Goal: Information Seeking & Learning: Find contact information

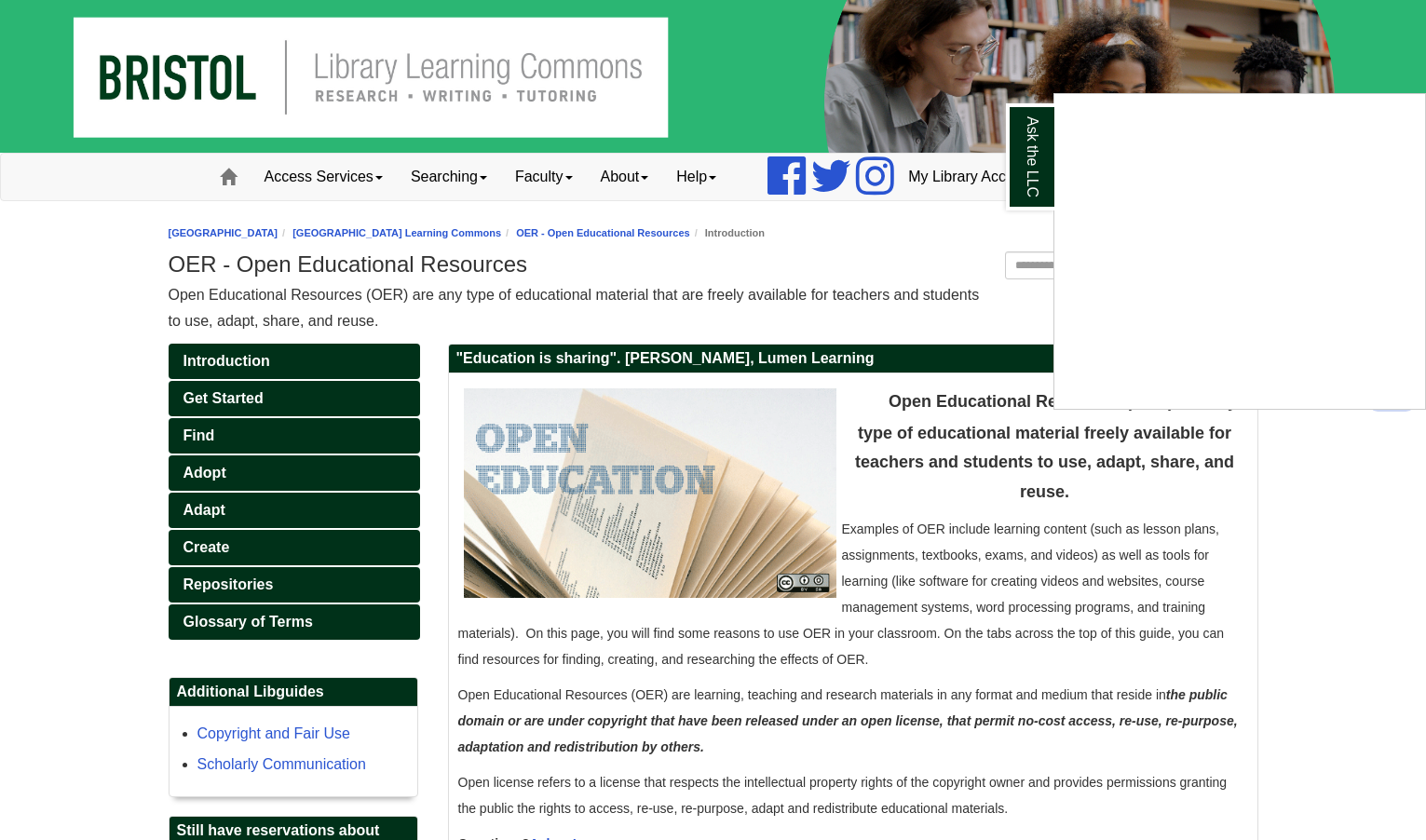
click at [671, 272] on div "Ask the LLC" at bounding box center [713, 420] width 1426 height 840
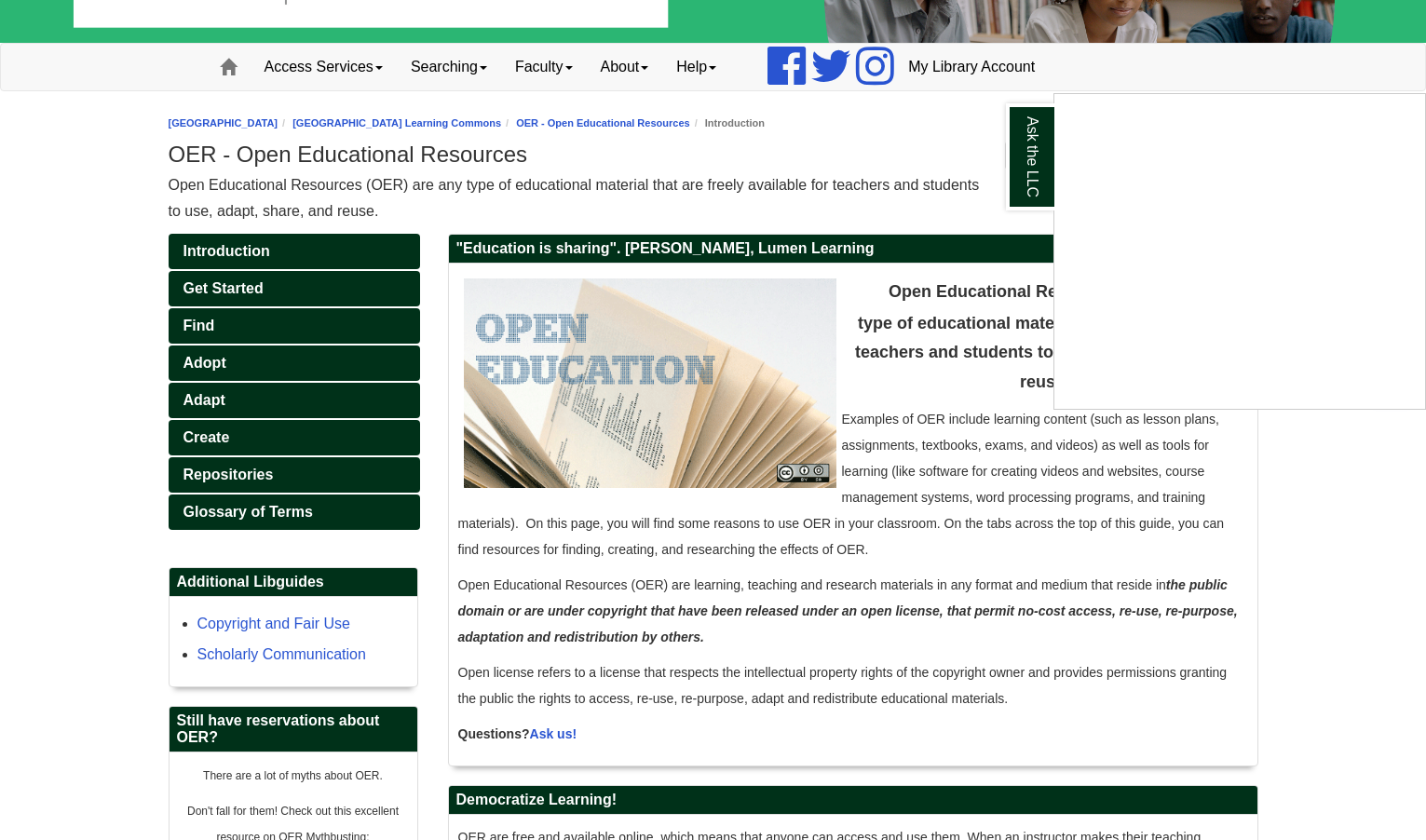
scroll to position [279, 0]
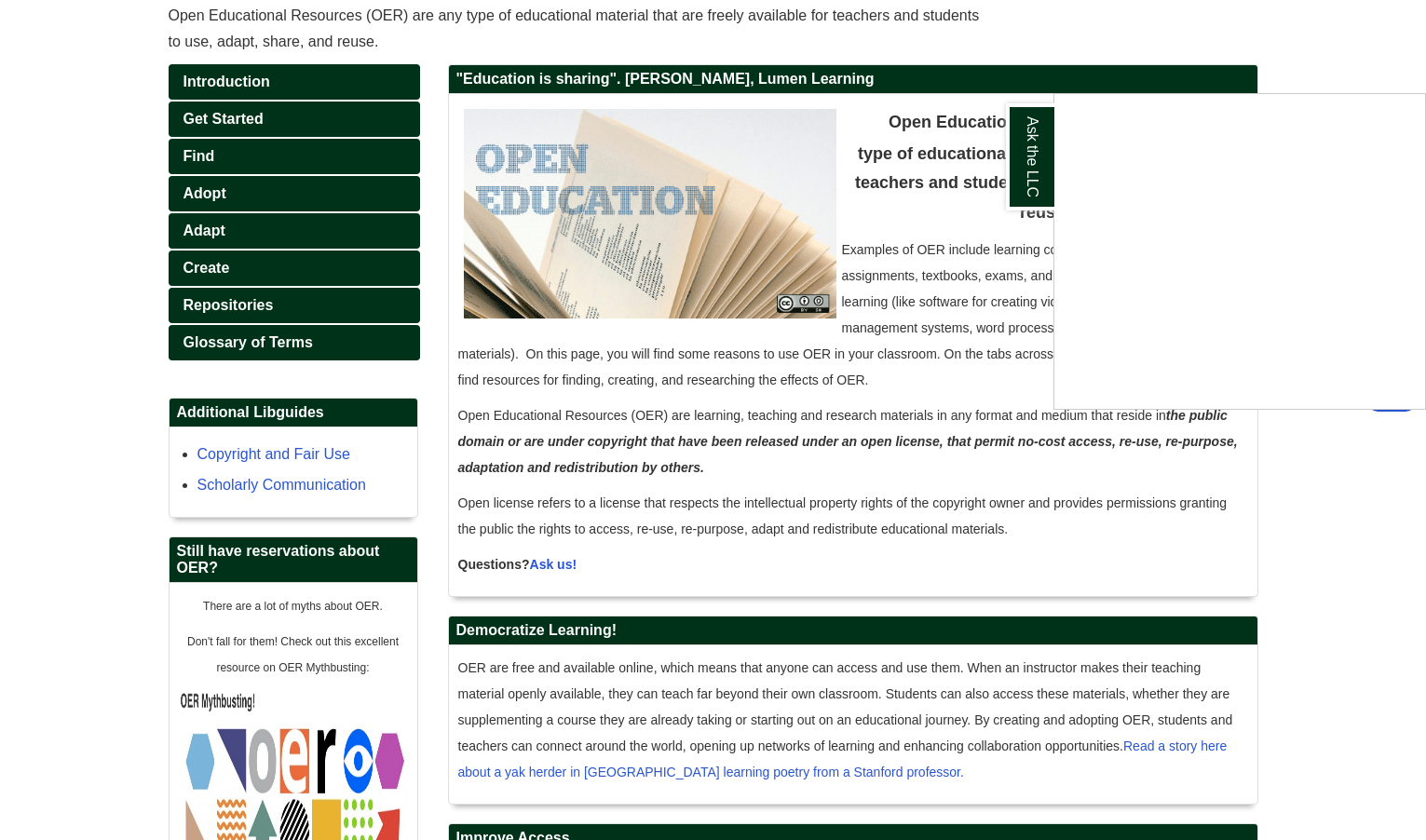
click at [547, 381] on div "Ask the LLC" at bounding box center [713, 420] width 1426 height 840
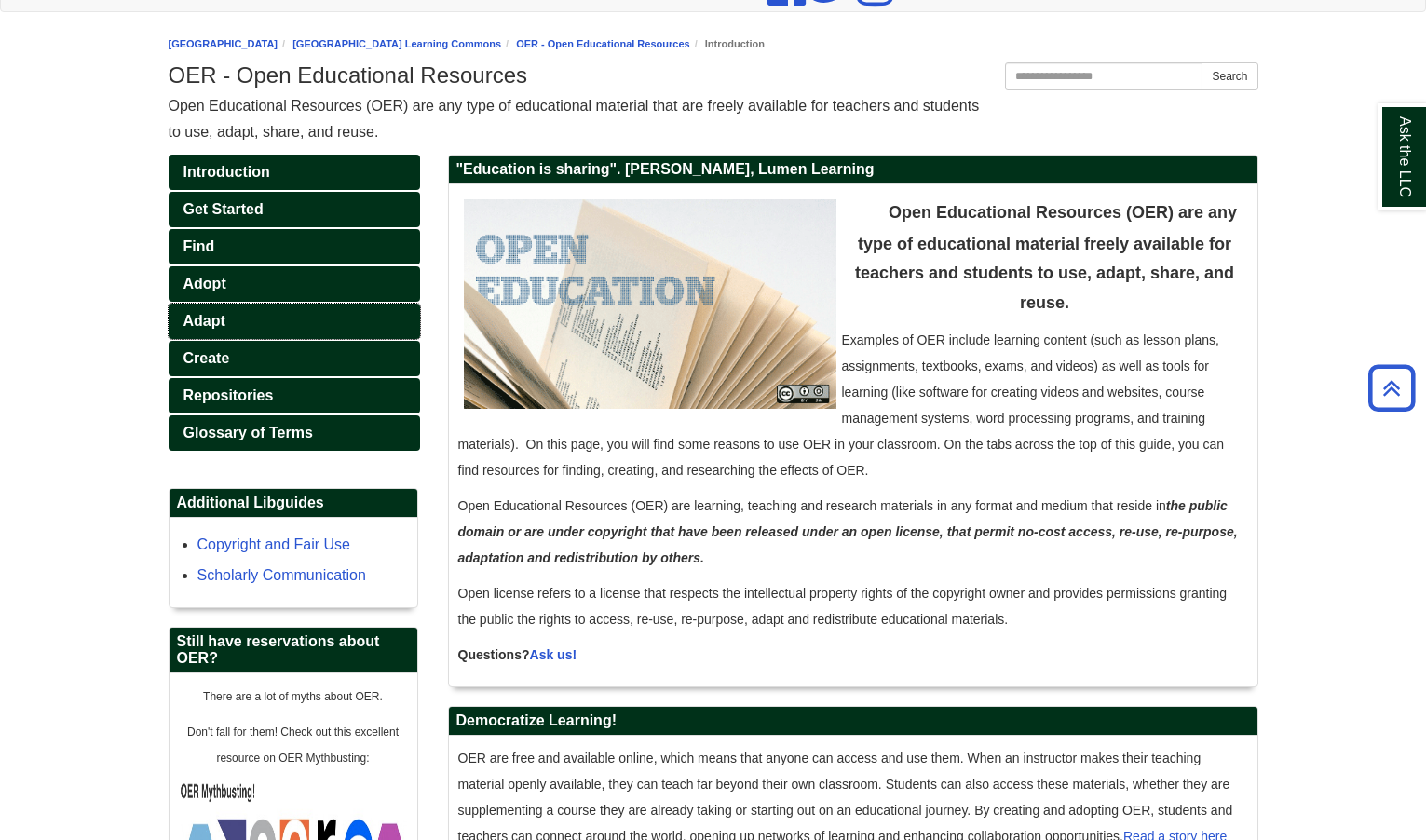
scroll to position [186, 0]
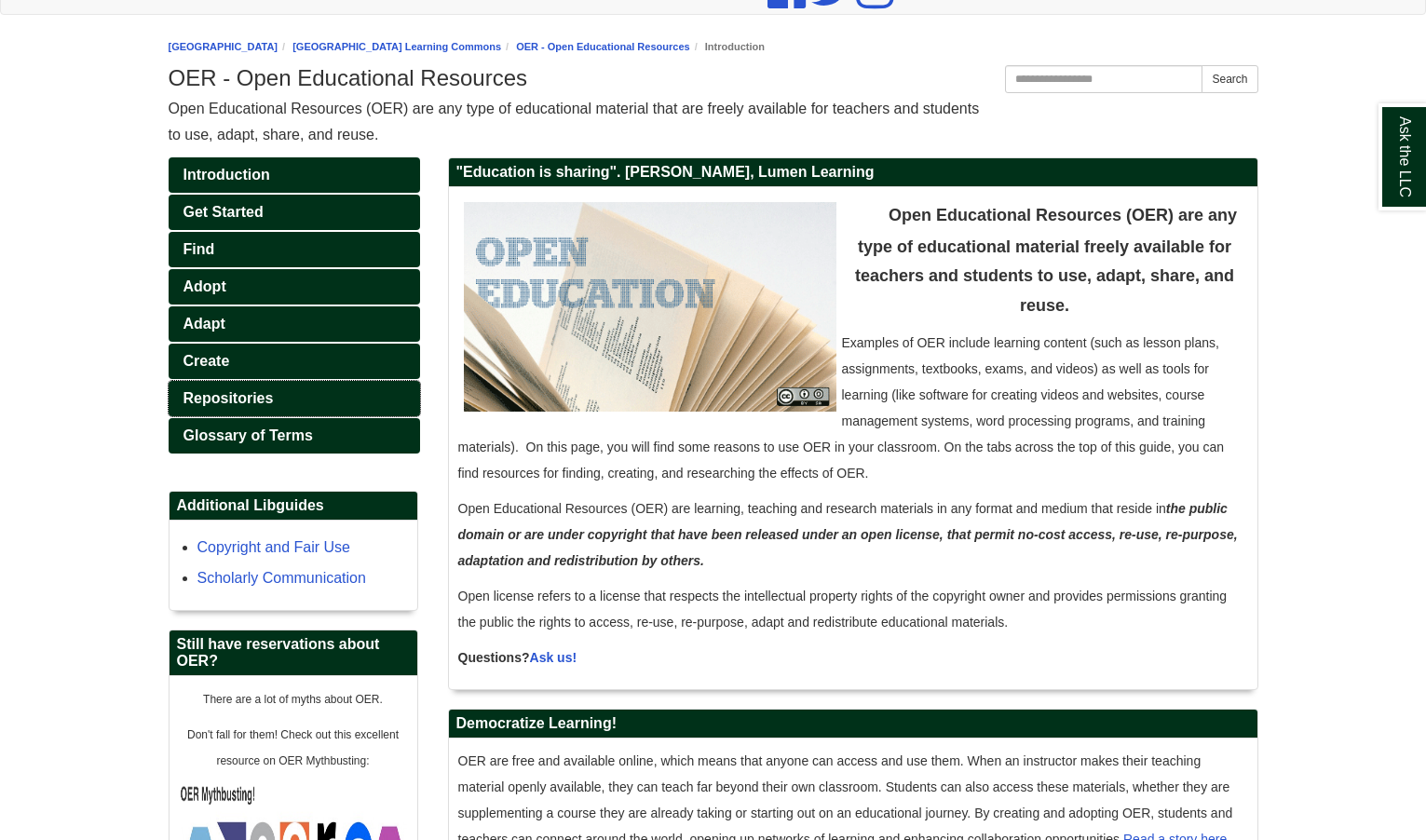
click at [221, 392] on span "Repositories" at bounding box center [228, 398] width 91 height 16
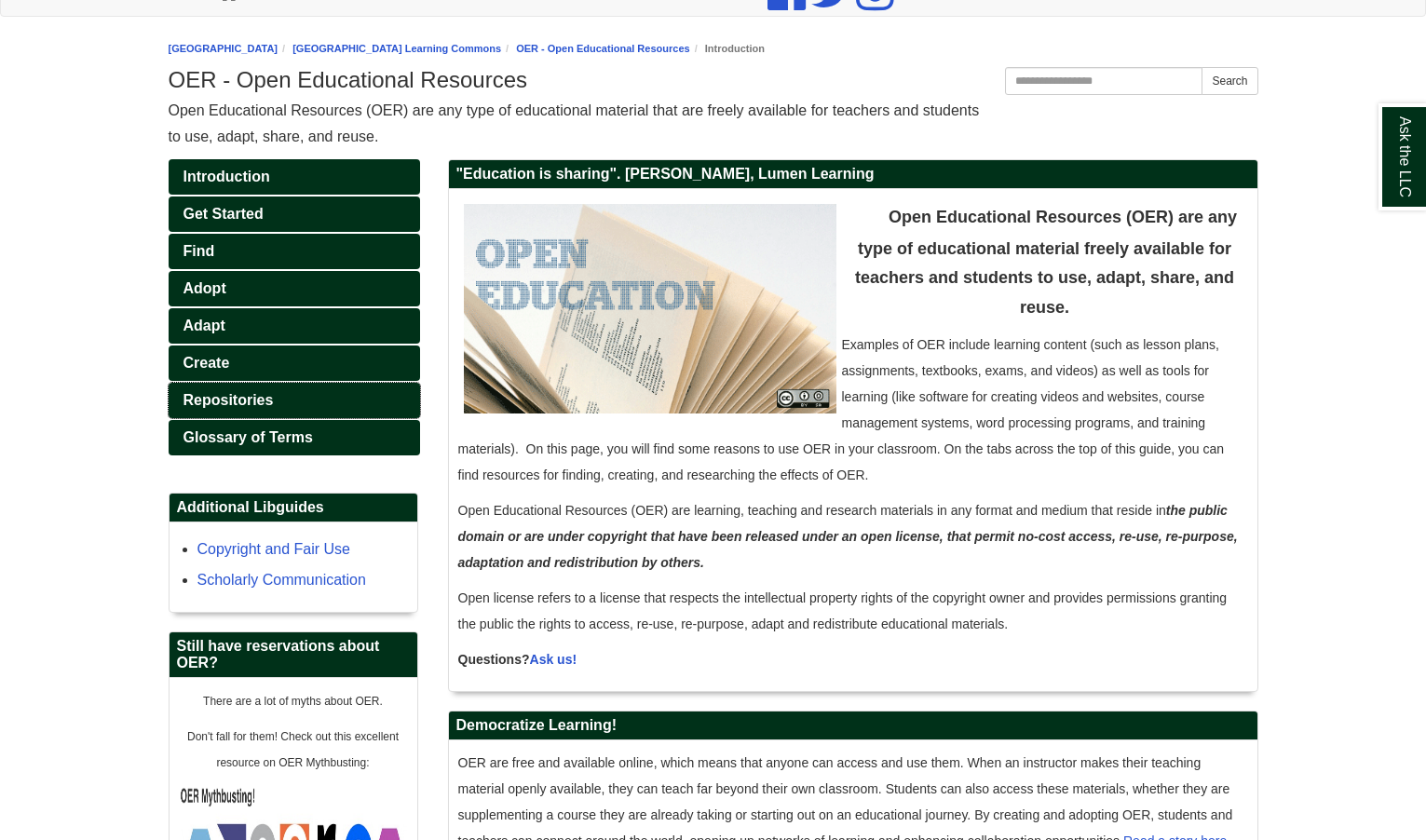
click at [253, 397] on span "Repositories" at bounding box center [228, 400] width 91 height 16
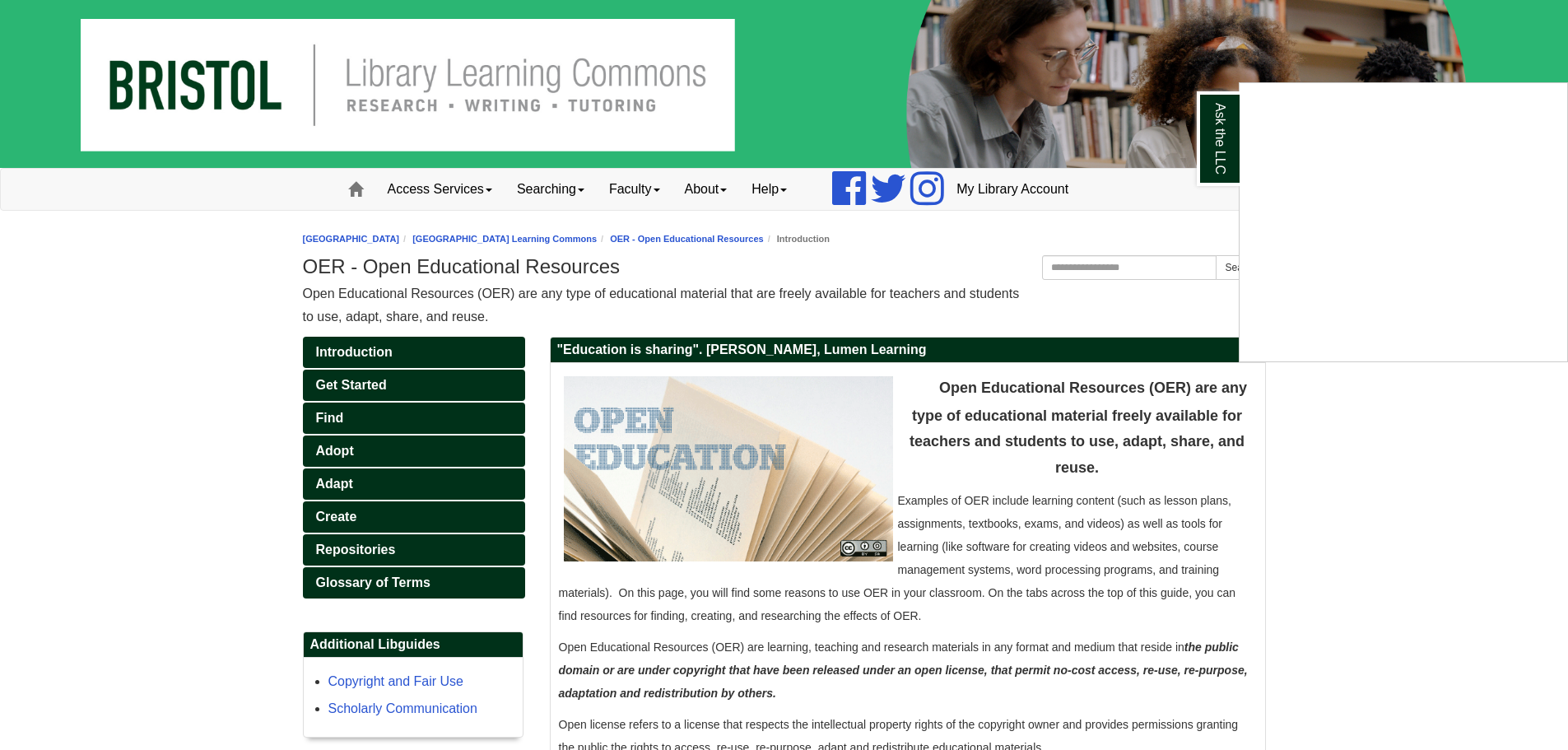
click at [585, 261] on div "Ask the LLC" at bounding box center [784, 375] width 1568 height 750
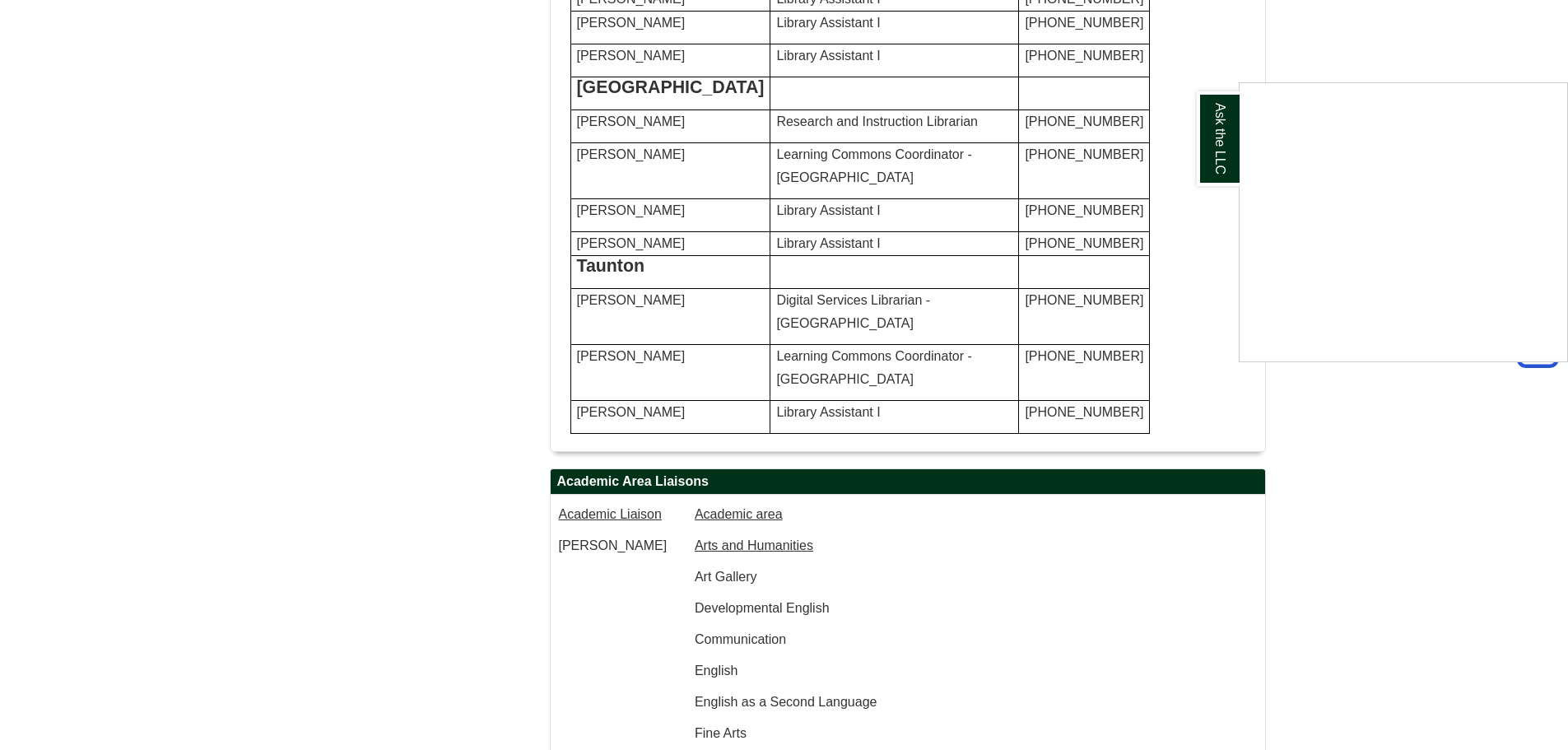
scroll to position [1153, 0]
click at [1000, 459] on div "Ask the LLC" at bounding box center [784, 375] width 1568 height 750
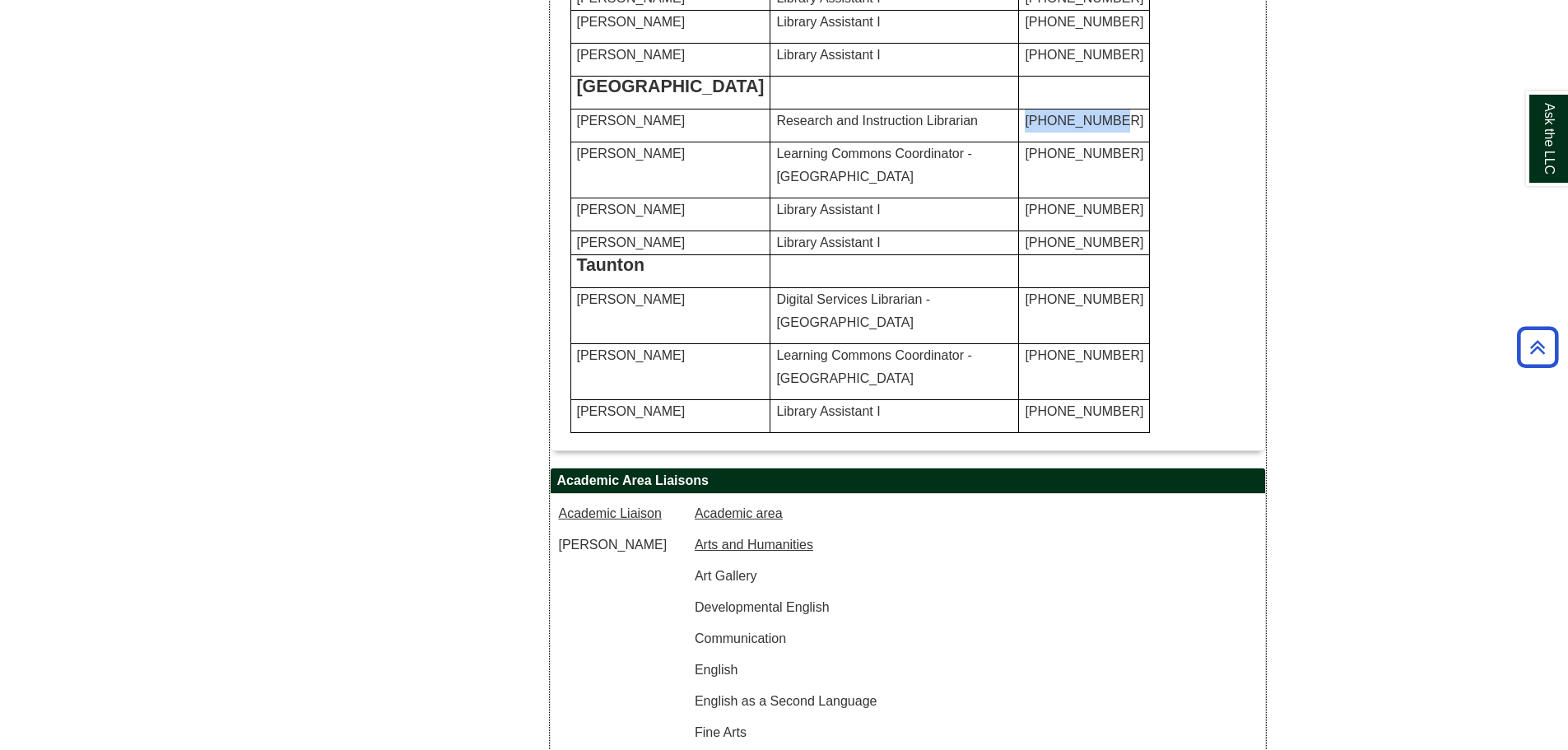
drag, startPoint x: 1000, startPoint y: 459, endPoint x: 1019, endPoint y: 485, distance: 32.2
click at [1025, 128] on span "774-357-2183" at bounding box center [1083, 121] width 118 height 14
copy span "774-357-2183"
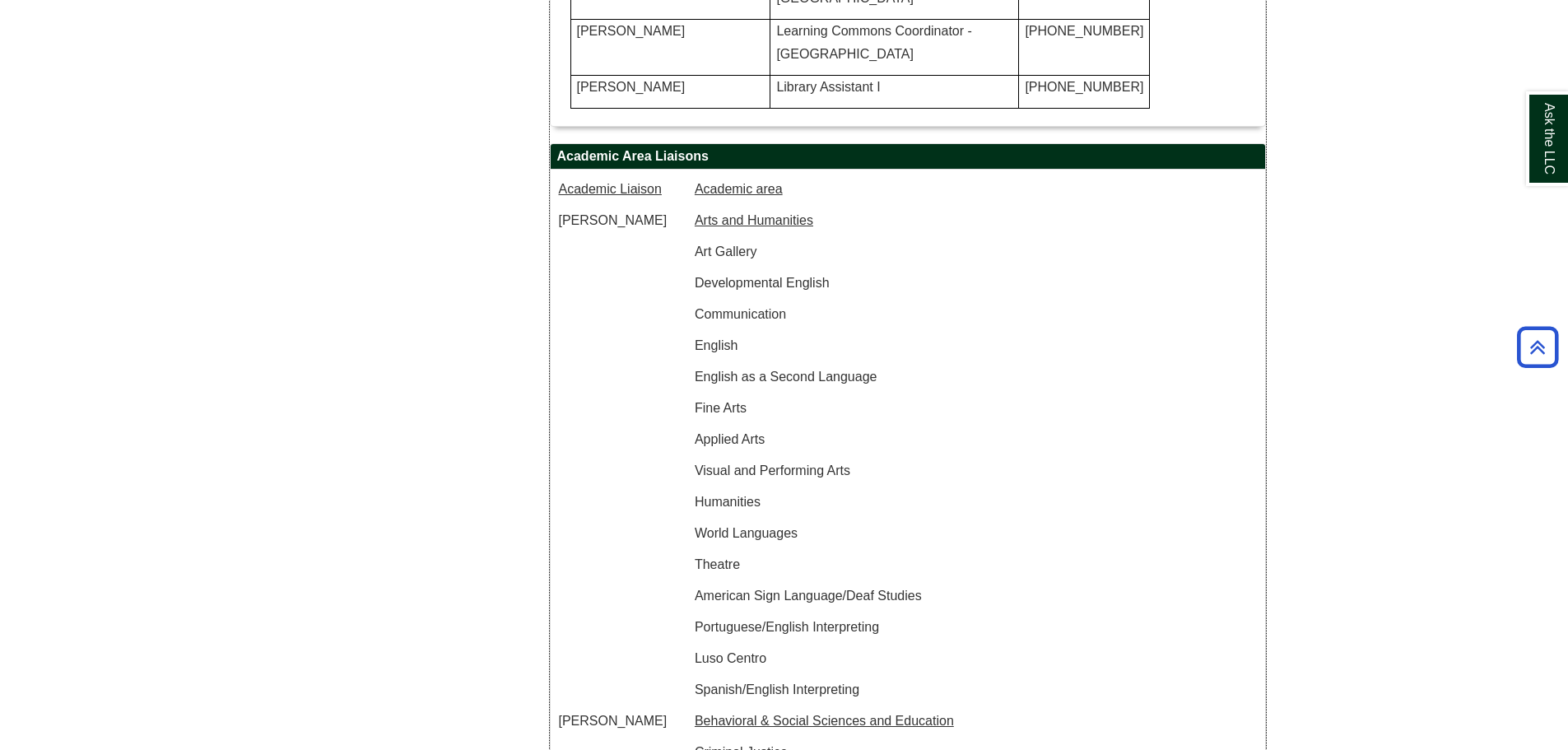
scroll to position [1482, 0]
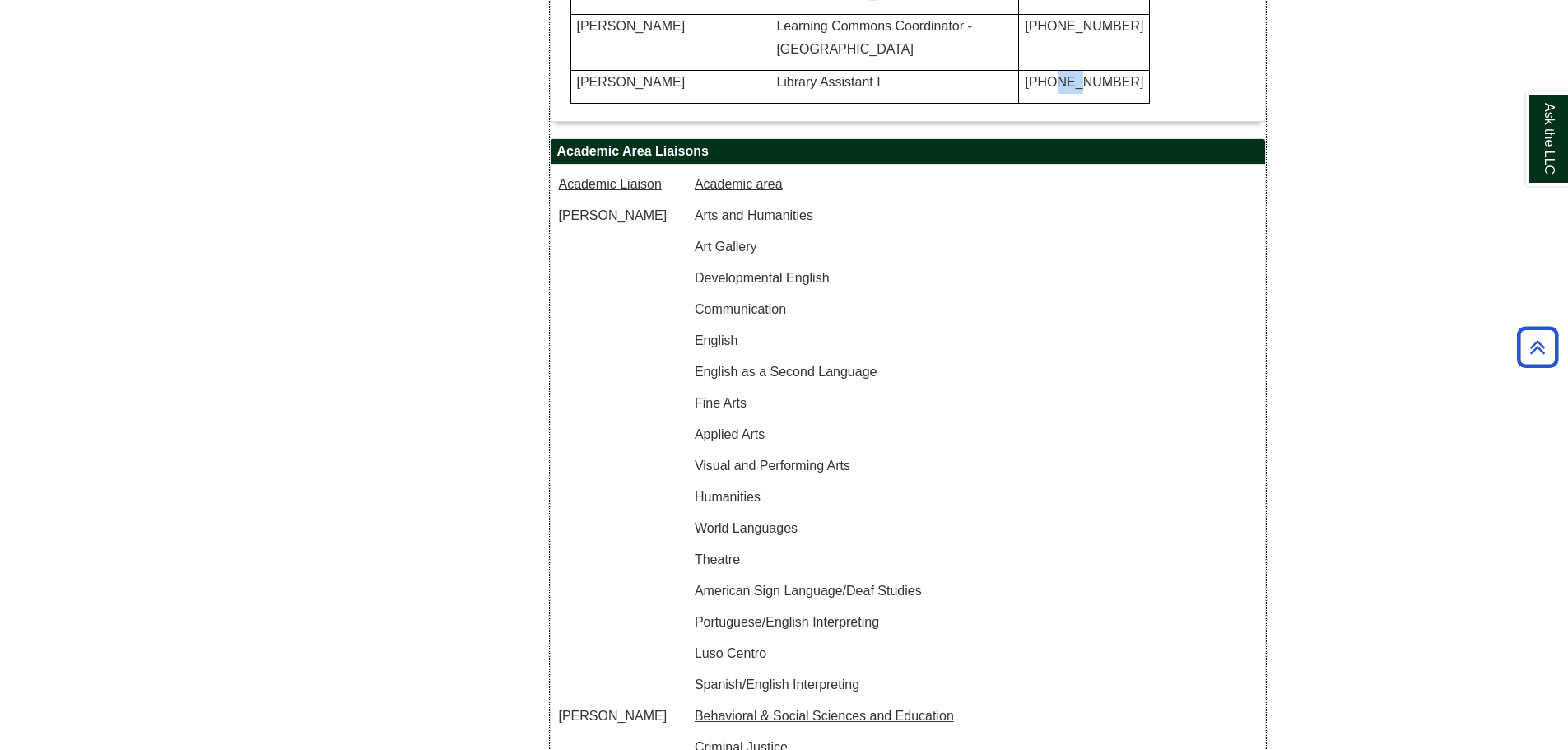
drag, startPoint x: 1024, startPoint y: 489, endPoint x: 1042, endPoint y: 489, distance: 18.0
click at [1042, 89] on span "774-357-4001" at bounding box center [1083, 82] width 118 height 14
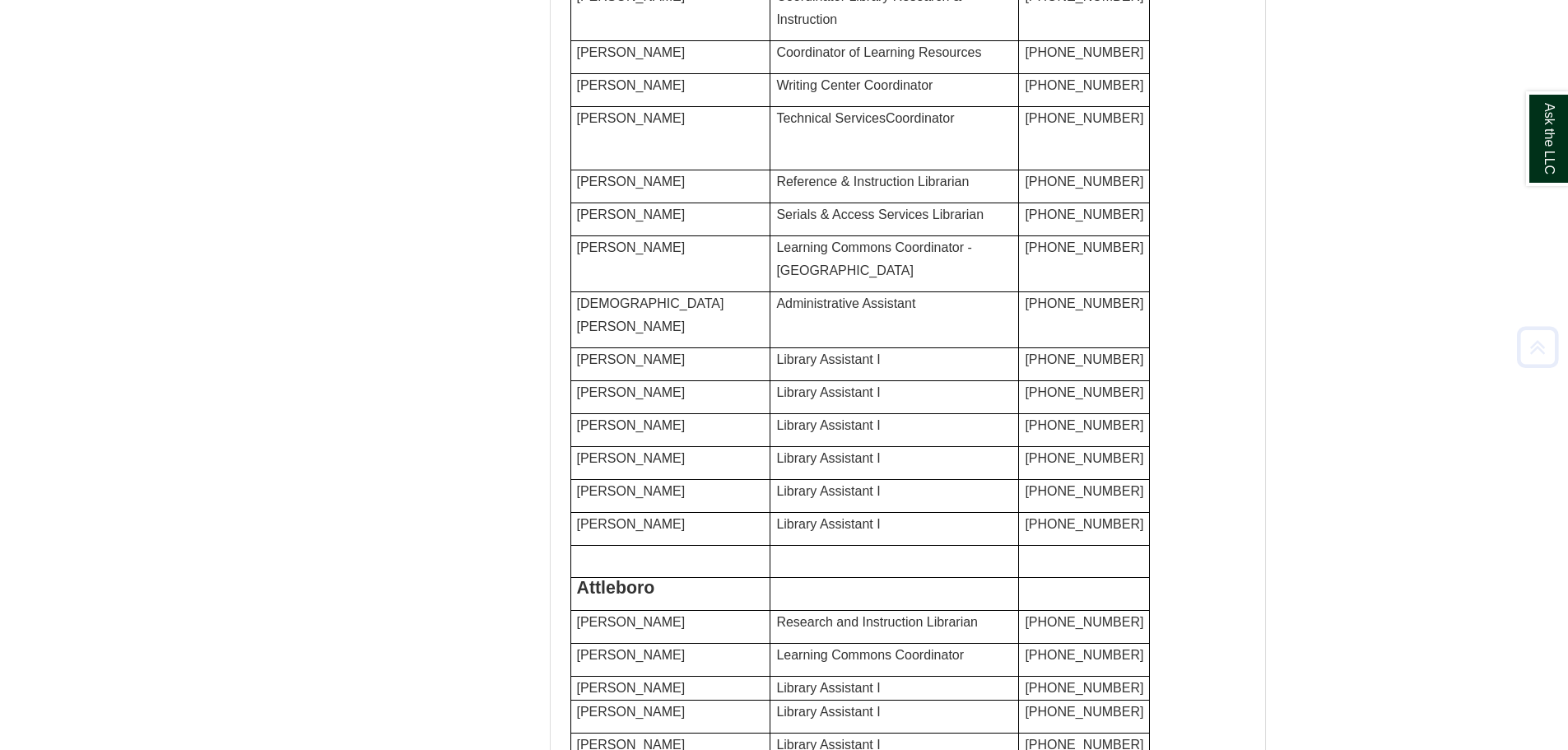
scroll to position [659, 0]
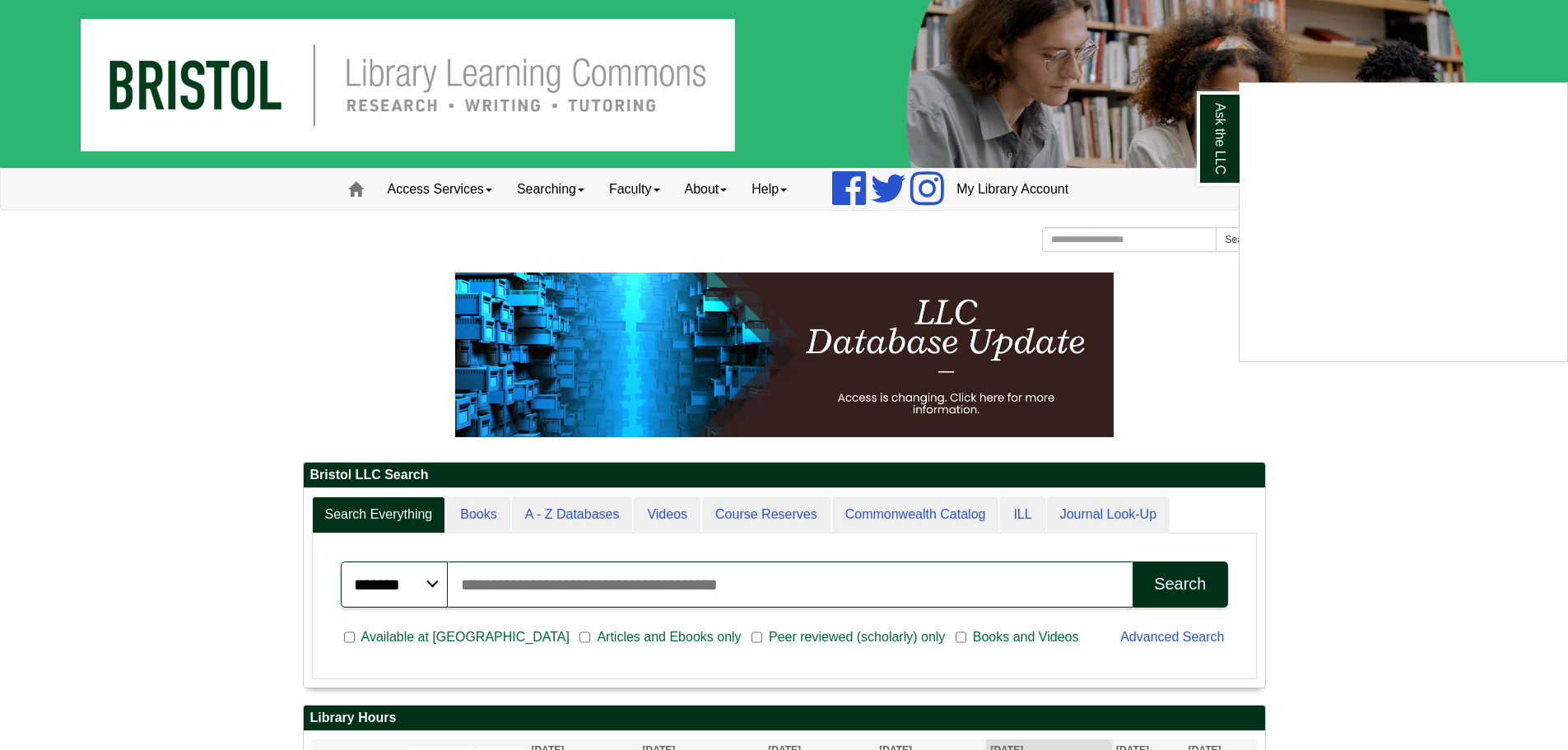
click at [724, 194] on div "Ask the LLC" at bounding box center [784, 375] width 1568 height 750
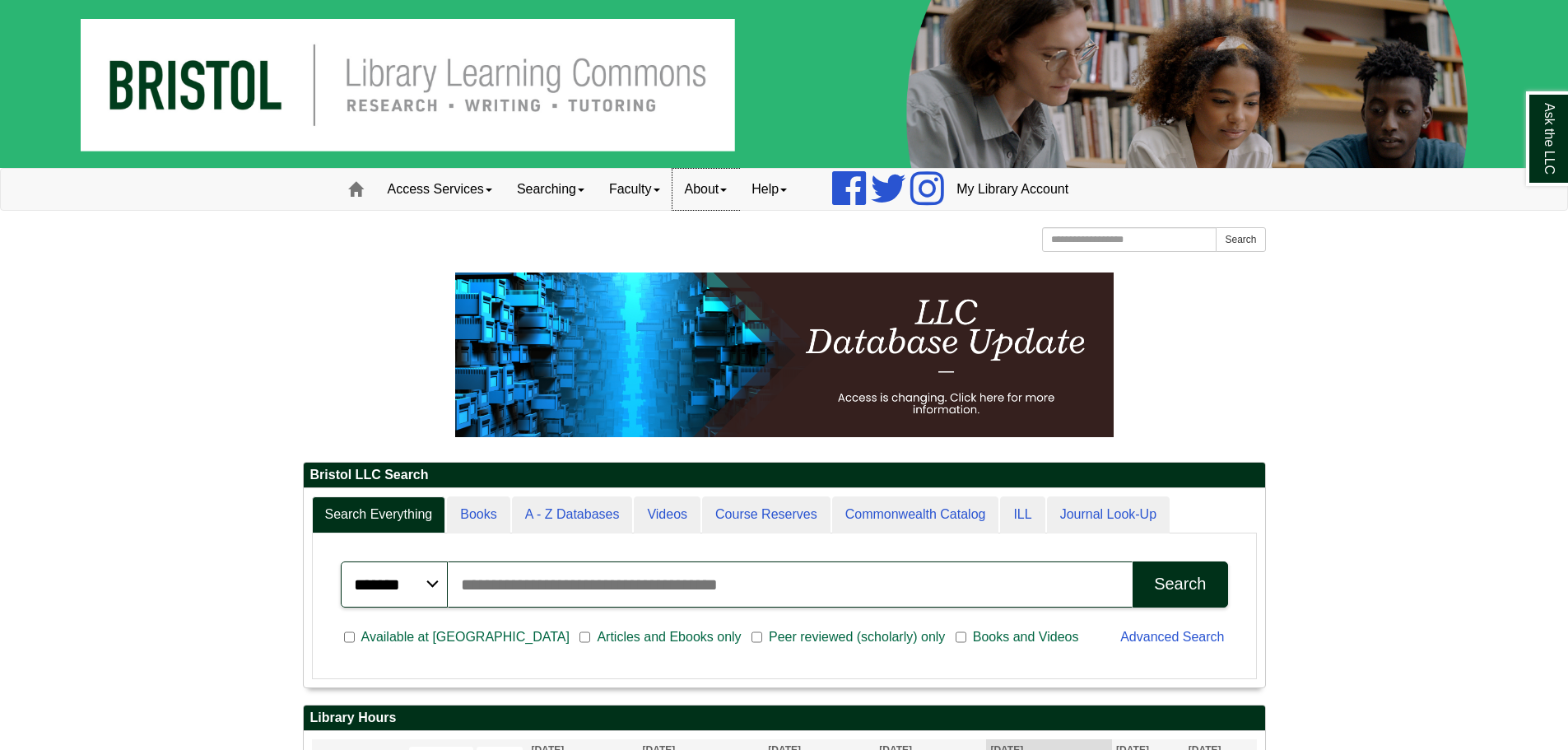
click at [719, 187] on link "About" at bounding box center [706, 190] width 67 height 41
click at [724, 236] on link "Hours & Locations" at bounding box center [738, 243] width 132 height 19
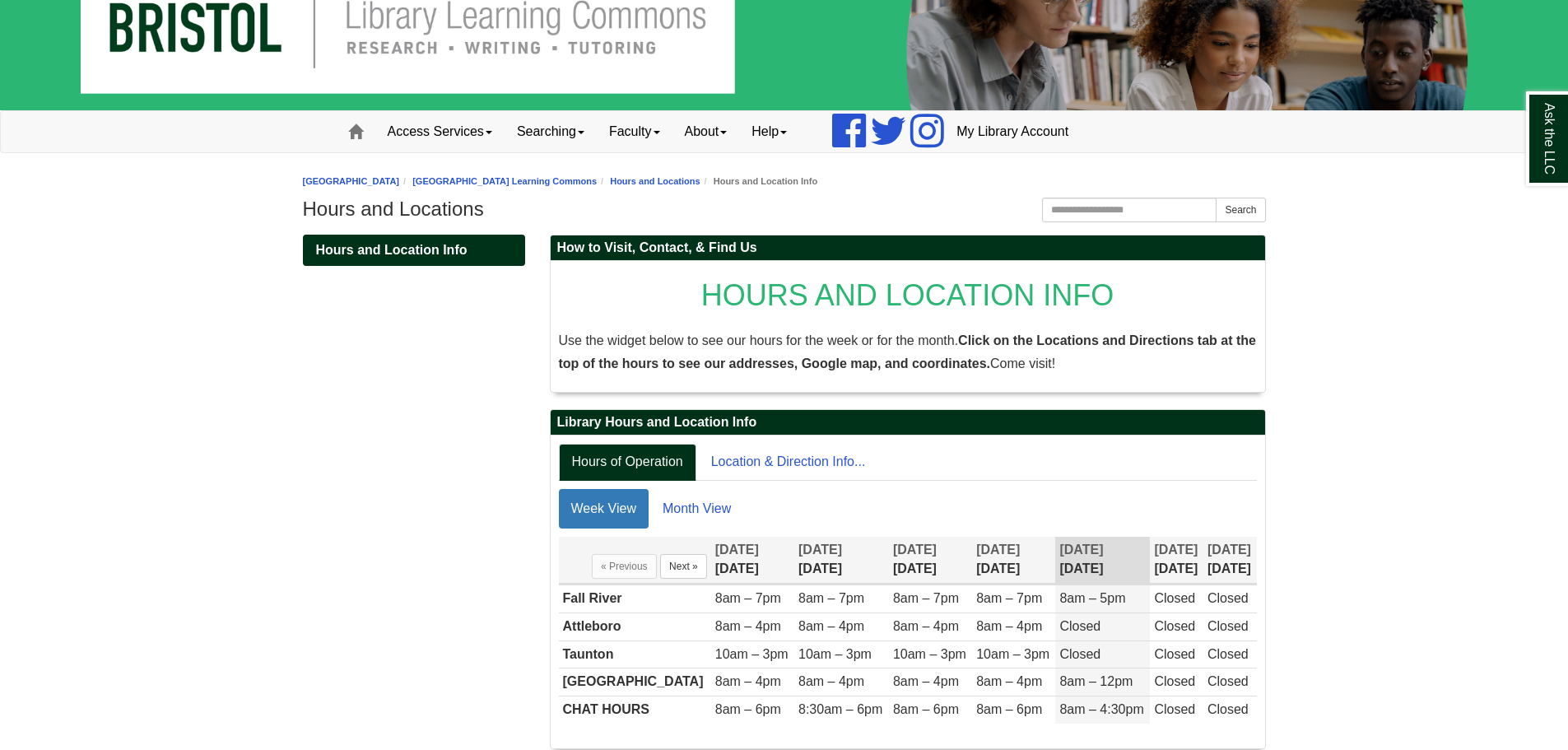
scroll to position [116, 0]
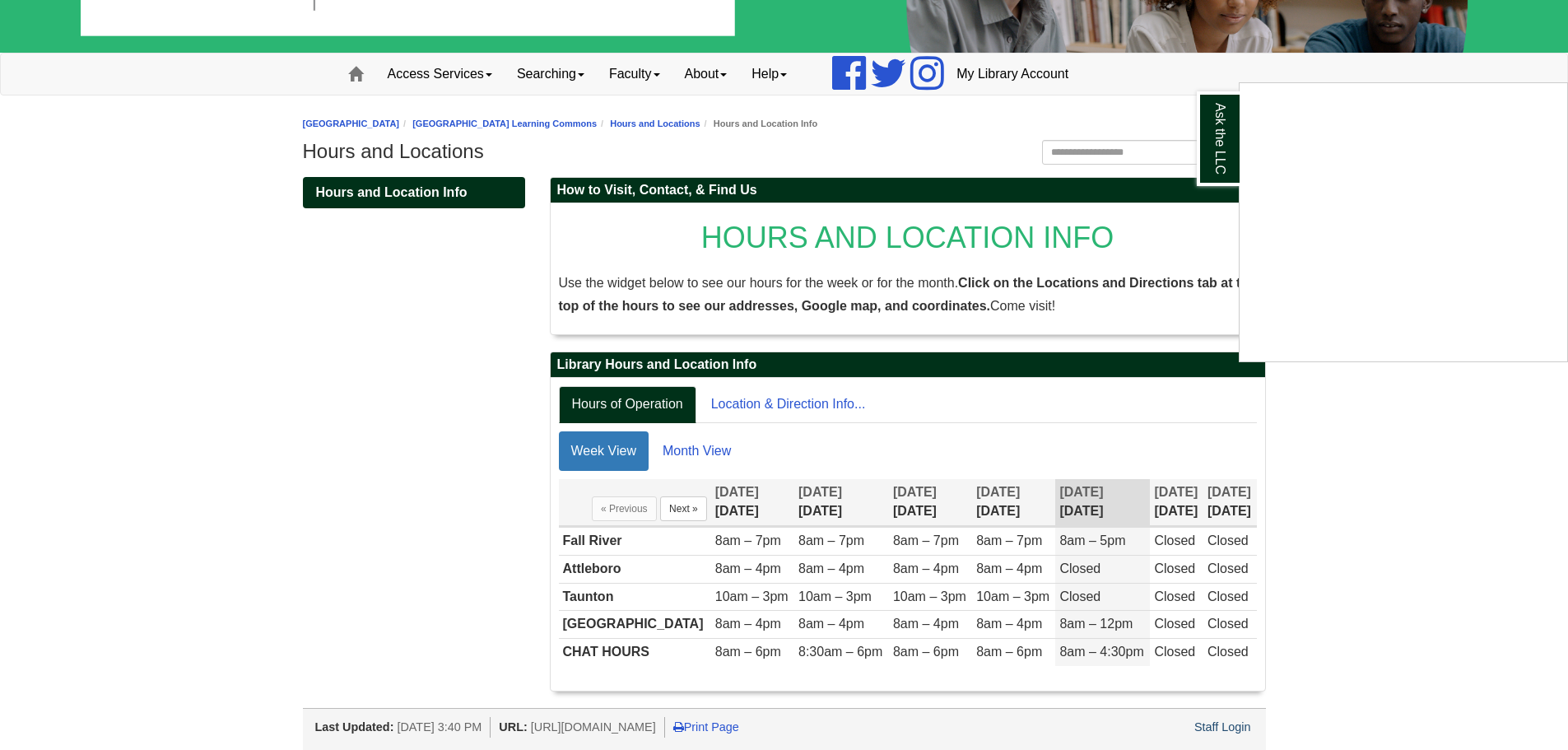
click at [348, 84] on div "Ask the LLC" at bounding box center [784, 375] width 1568 height 750
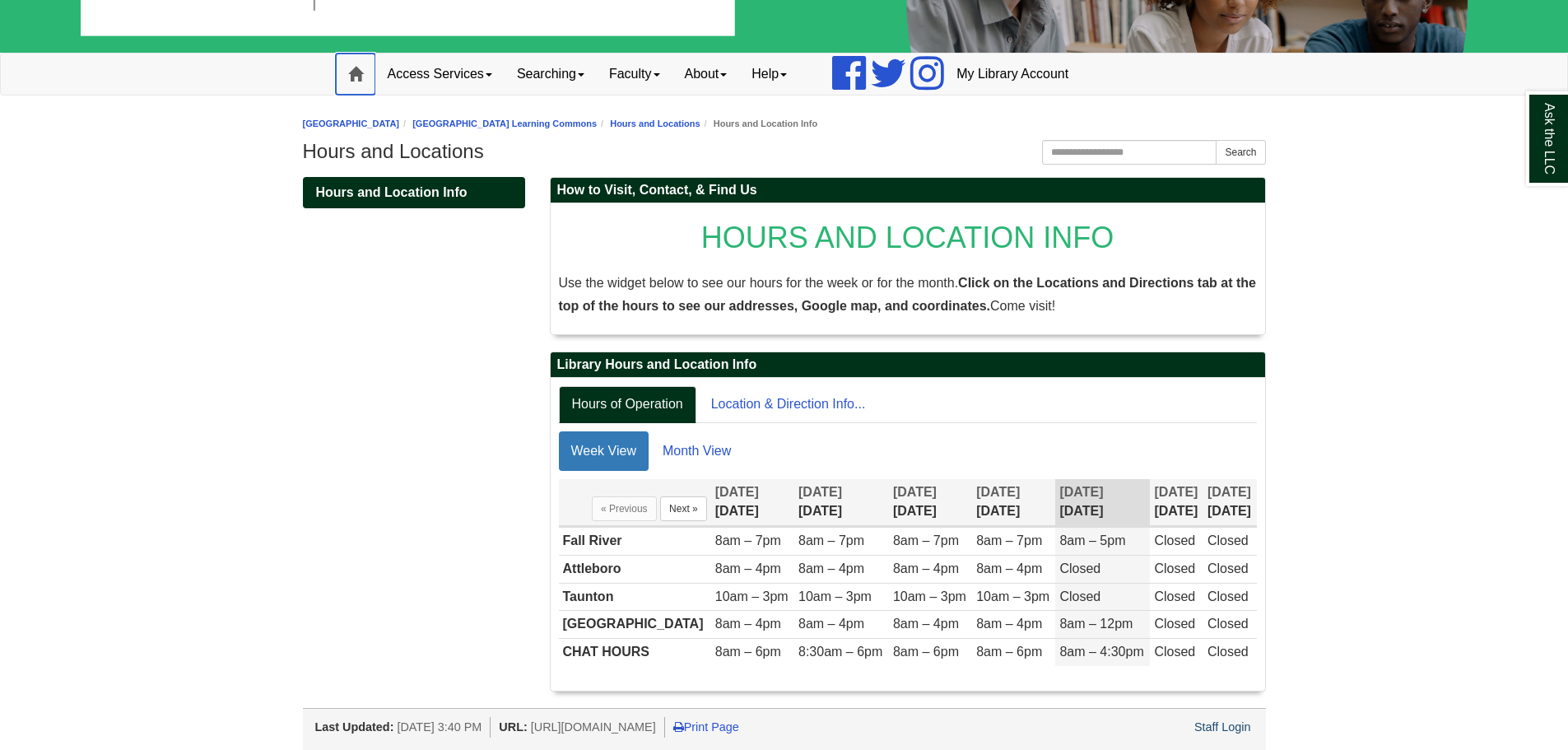
click at [356, 79] on span at bounding box center [355, 73] width 15 height 15
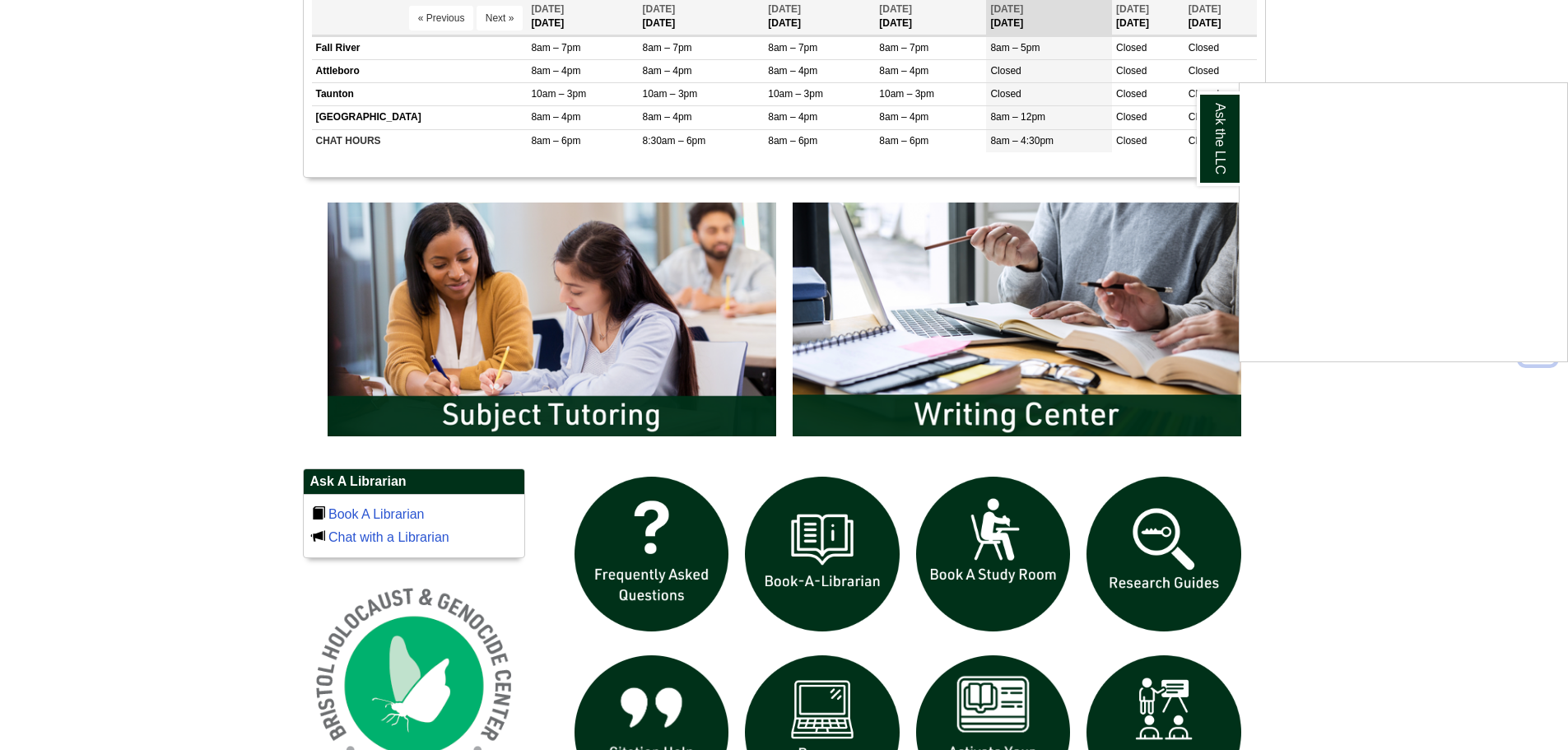
scroll to position [82, 0]
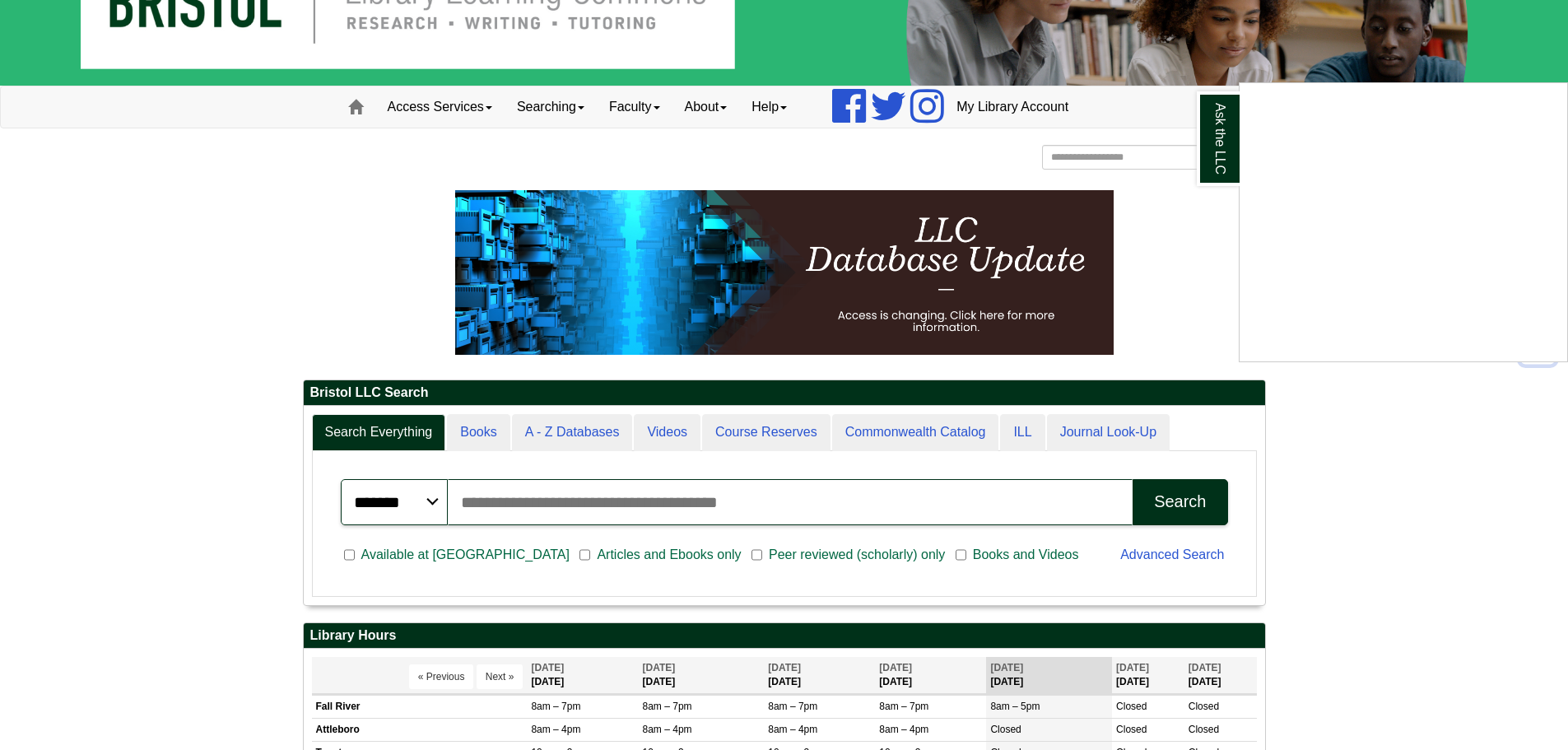
click at [697, 119] on div "Ask the LLC" at bounding box center [784, 375] width 1568 height 750
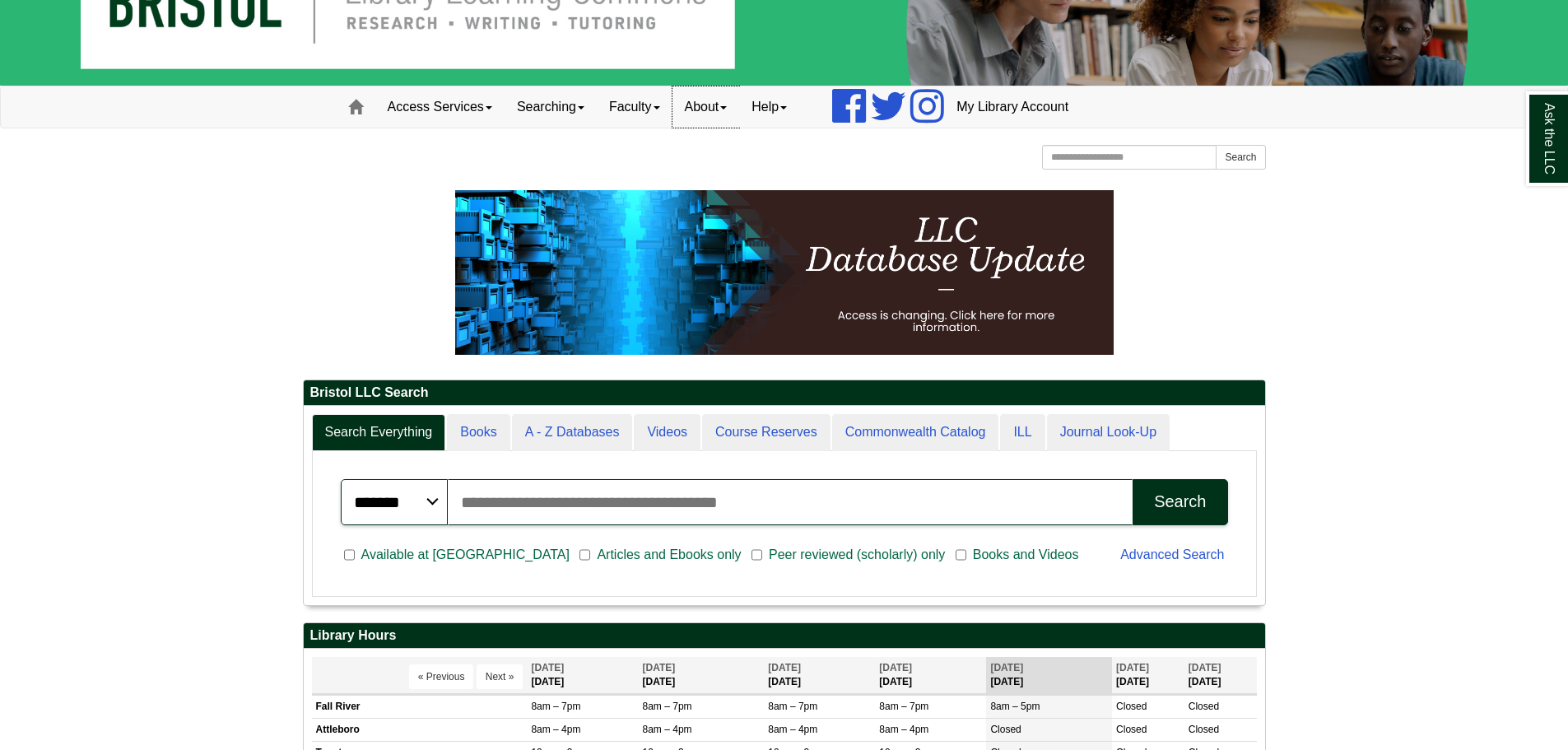
click at [710, 110] on link "About" at bounding box center [706, 107] width 67 height 41
click at [734, 157] on link "Hours & Locations" at bounding box center [738, 161] width 132 height 19
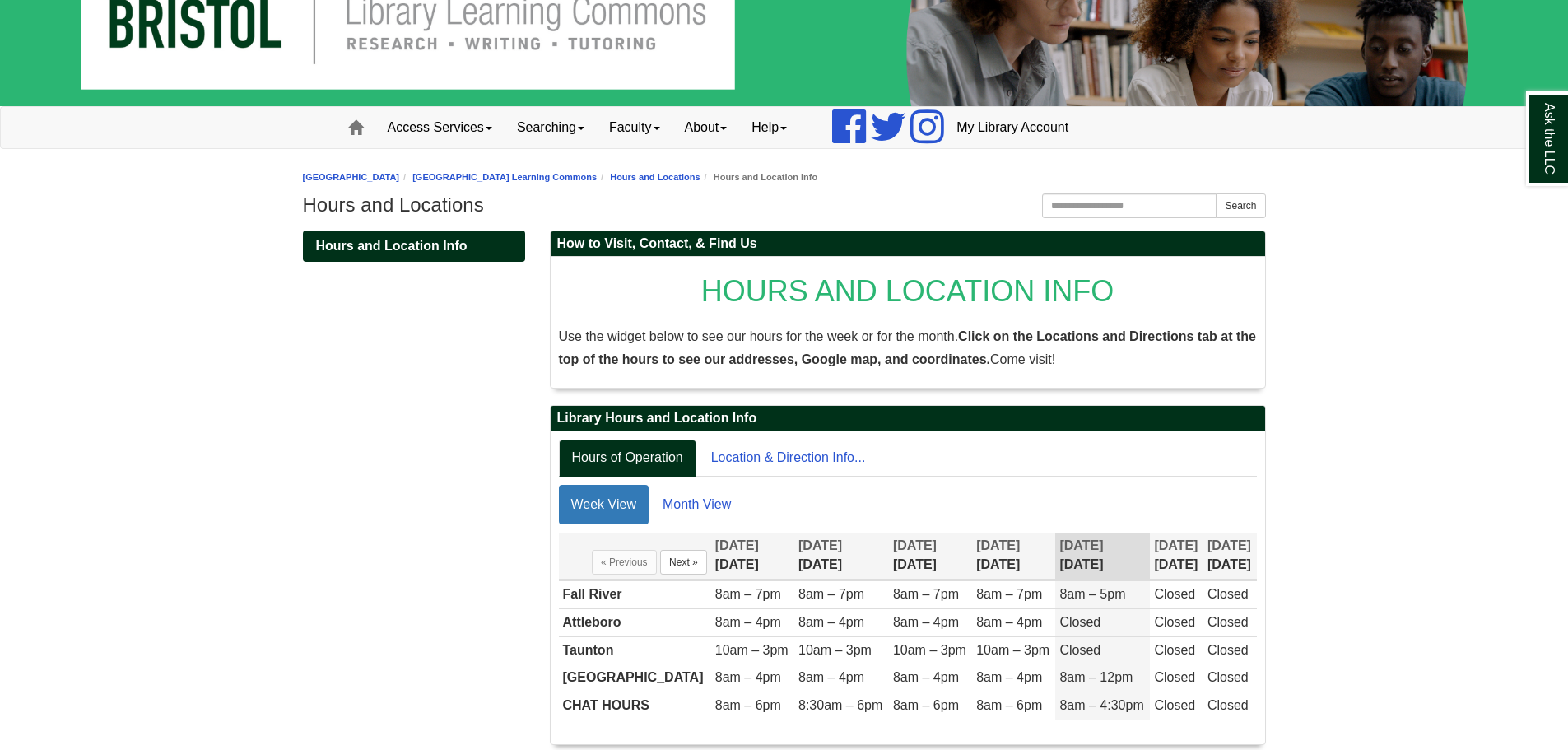
scroll to position [116, 0]
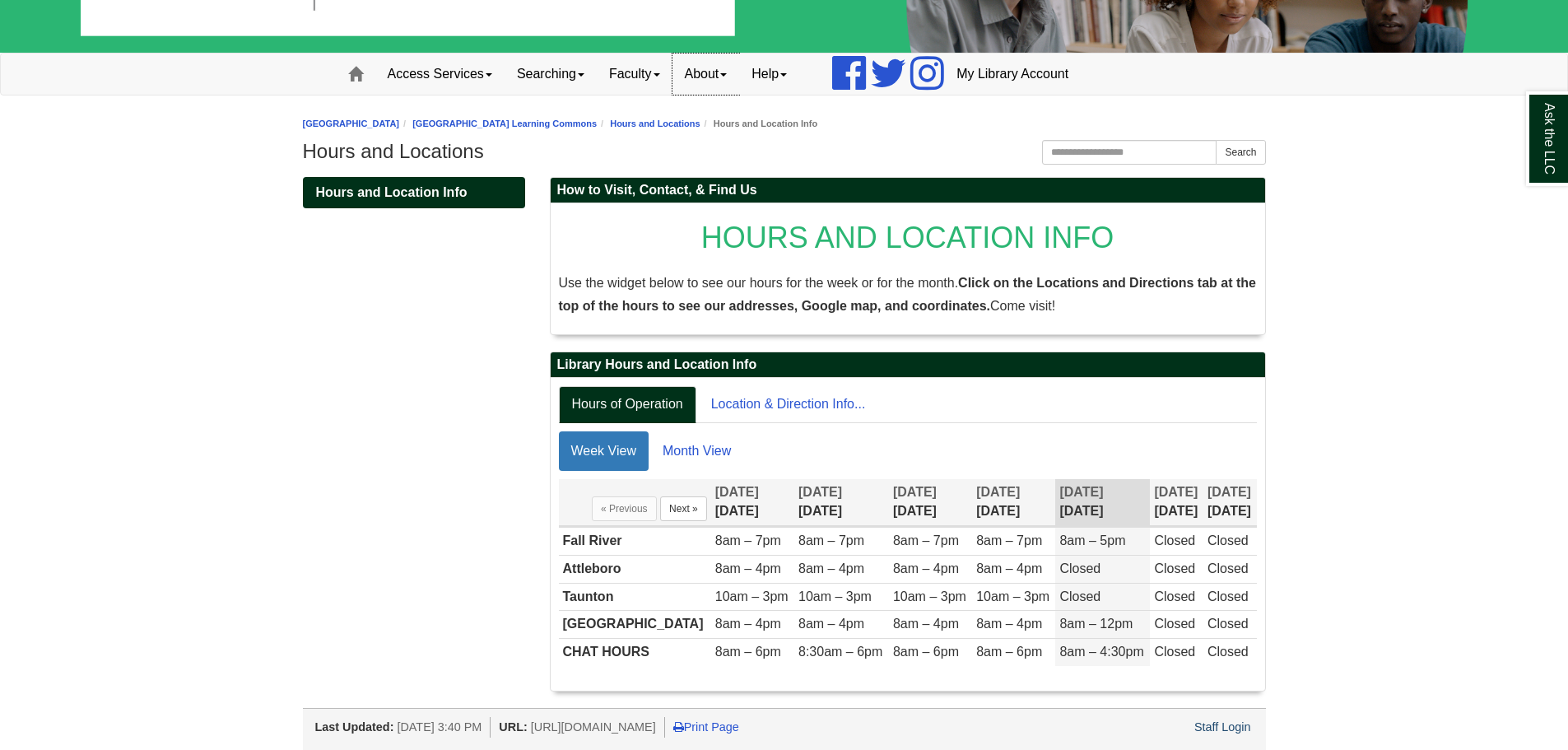
click at [706, 72] on link "About" at bounding box center [706, 74] width 67 height 41
click at [723, 102] on link "Mission" at bounding box center [737, 109] width 130 height 19
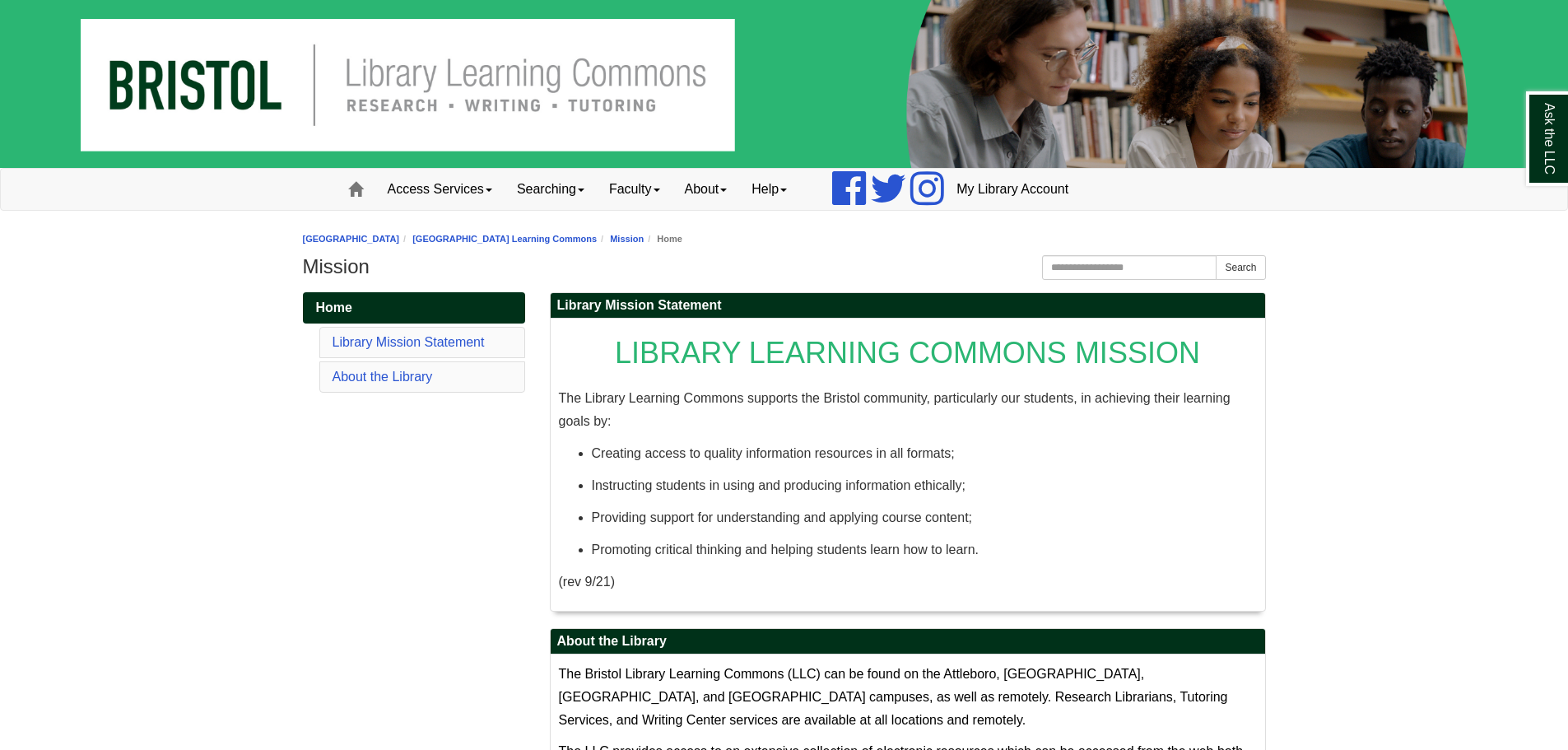
click at [505, 127] on img at bounding box center [784, 84] width 1568 height 168
click at [364, 190] on link "Home" at bounding box center [355, 190] width 40 height 41
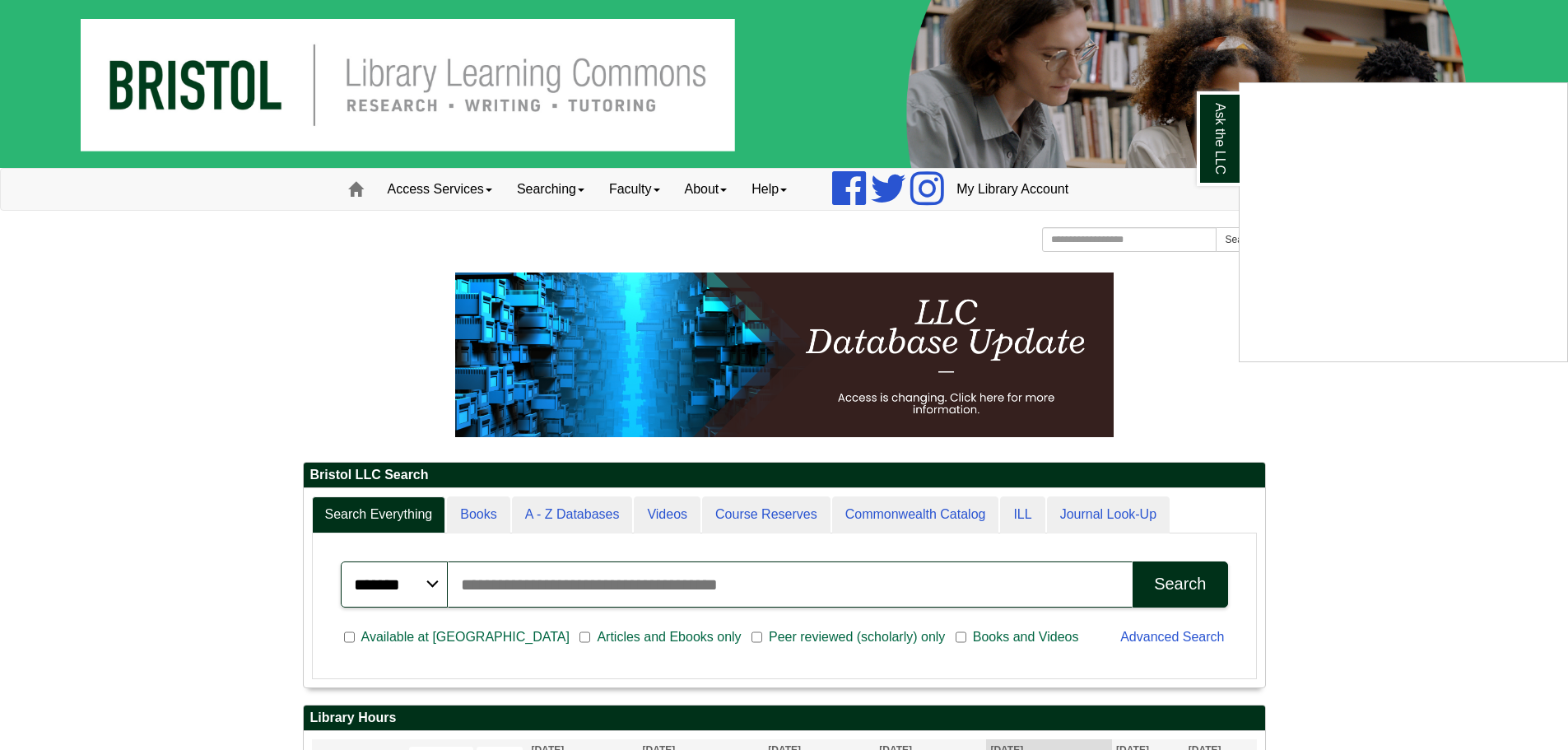
click at [722, 192] on div "Ask the LLC" at bounding box center [784, 375] width 1568 height 750
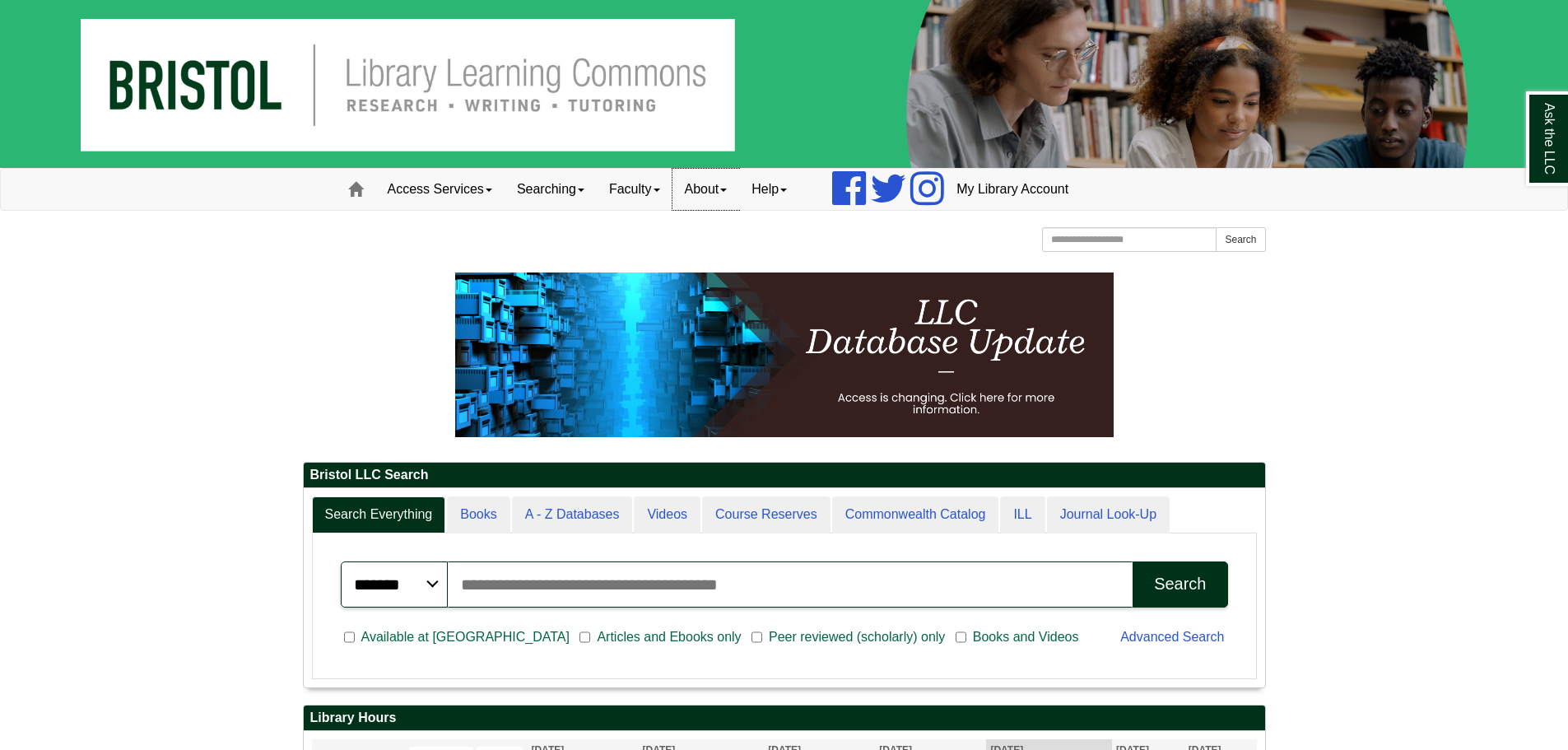
click at [719, 186] on link "About" at bounding box center [706, 190] width 67 height 41
click at [796, 183] on link "Help" at bounding box center [769, 190] width 60 height 41
click at [640, 201] on link "Faculty" at bounding box center [635, 190] width 76 height 41
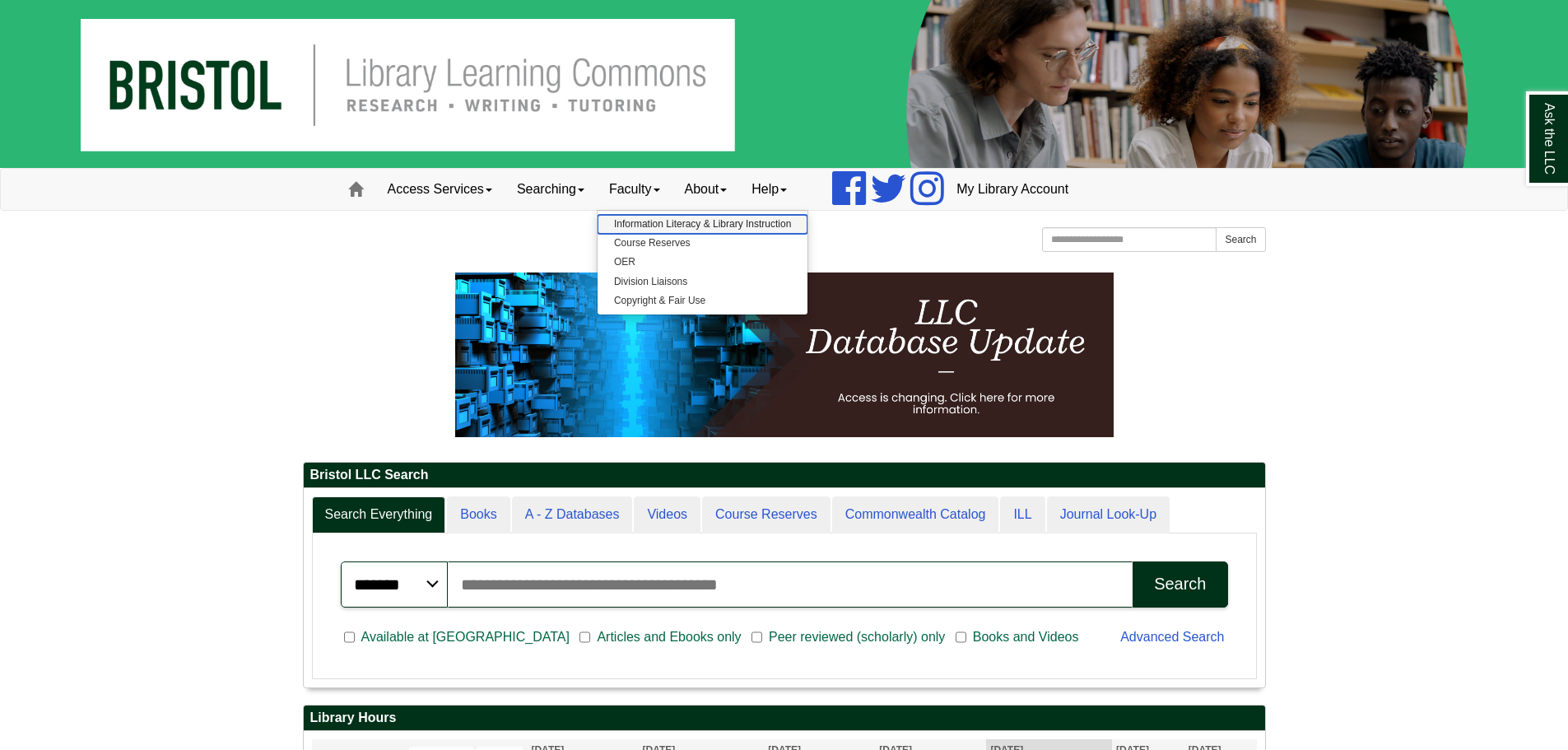
click at [649, 223] on link "Information Literacy & Library Instruction" at bounding box center [702, 224] width 210 height 19
